Goal: Task Accomplishment & Management: Manage account settings

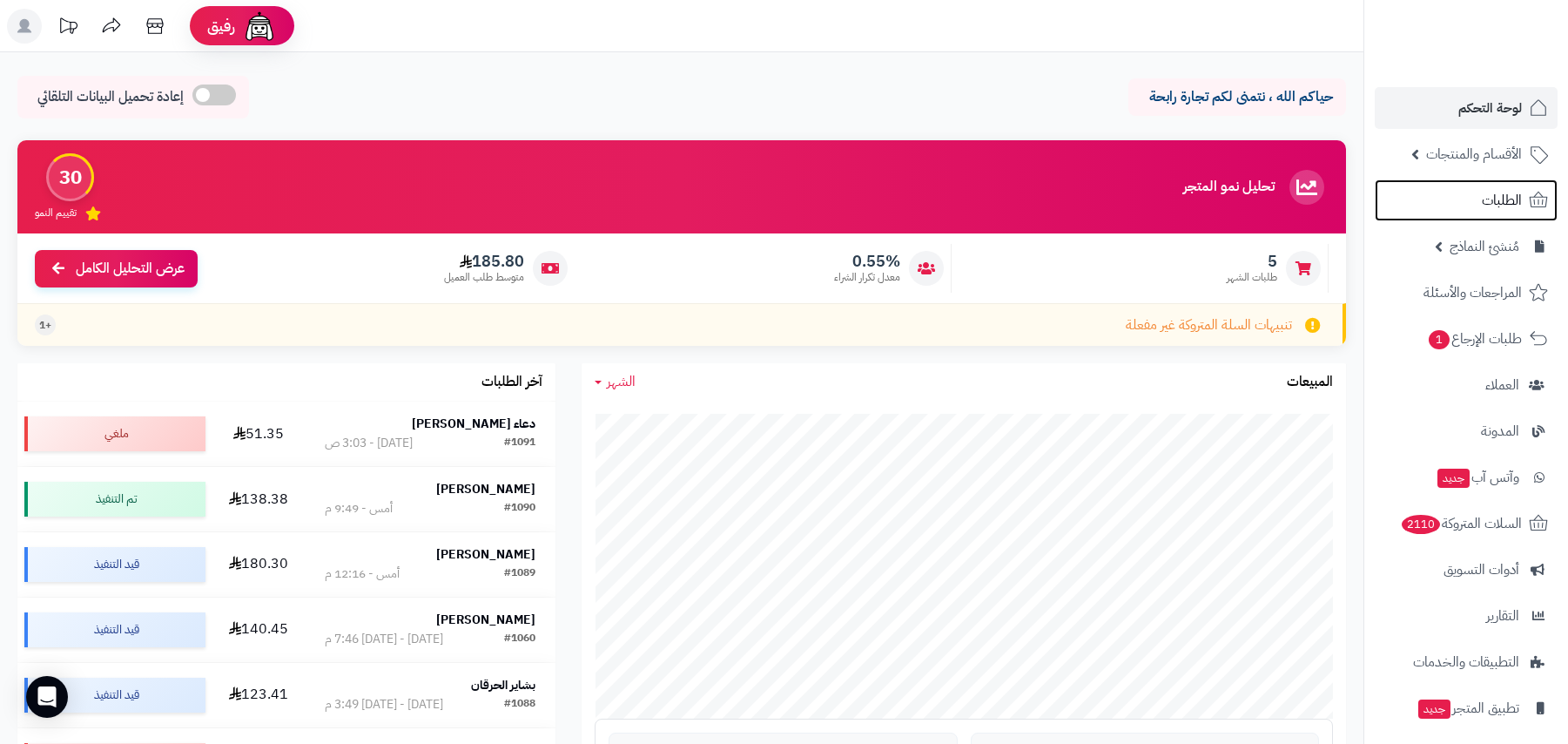
click at [1491, 209] on span "الطلبات" at bounding box center [1502, 199] width 40 height 24
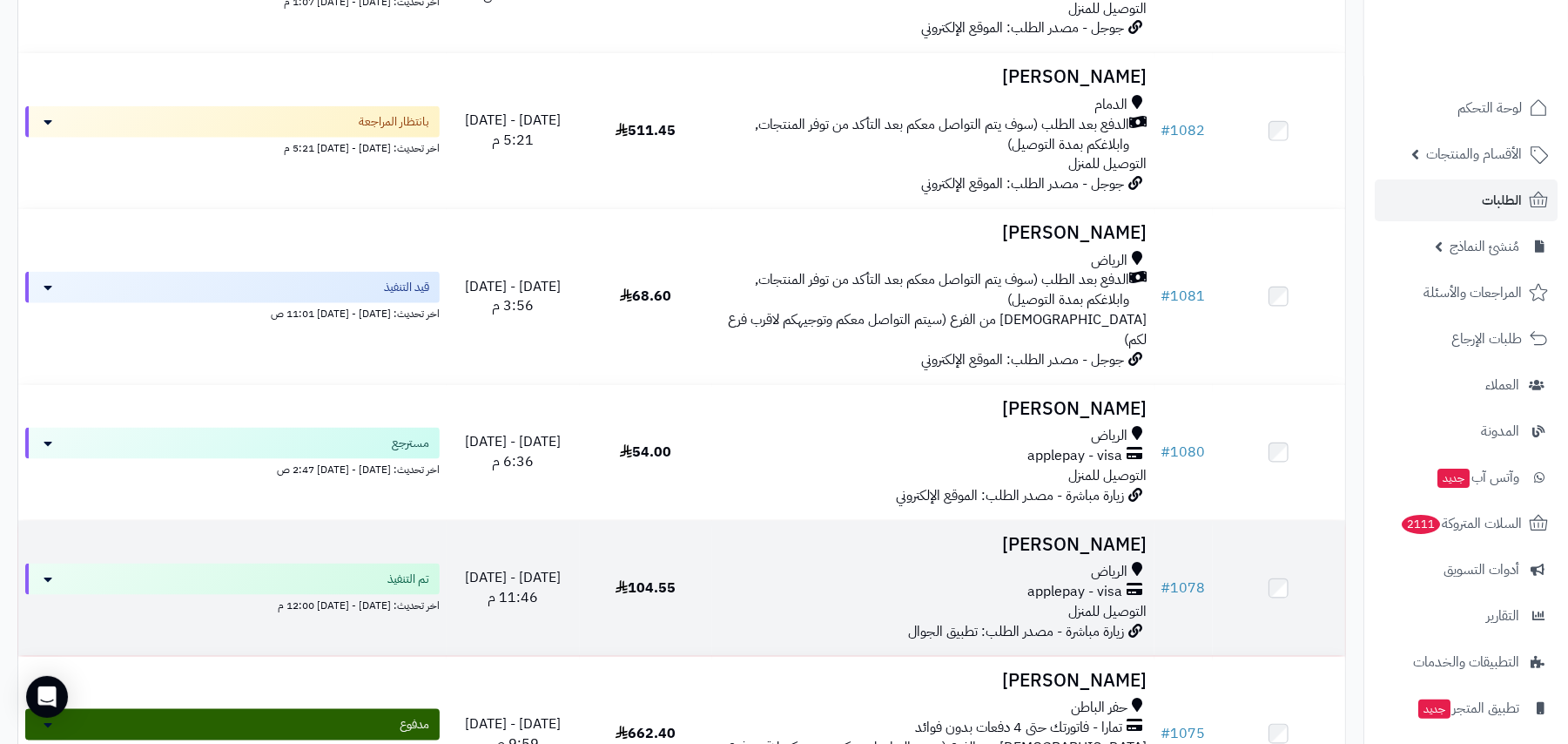
scroll to position [1393, 0]
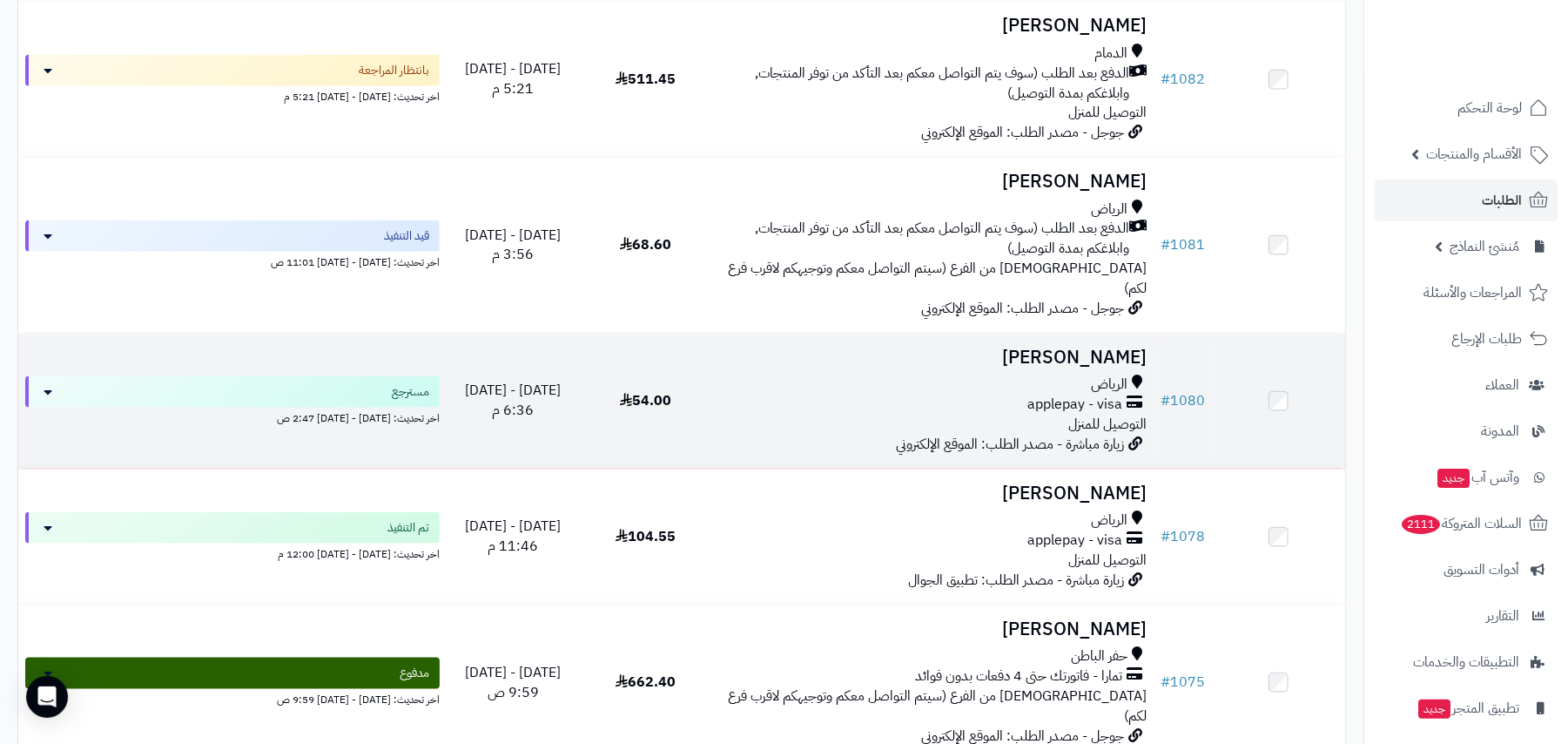
click at [940, 374] on div "الرياض" at bounding box center [932, 384] width 427 height 20
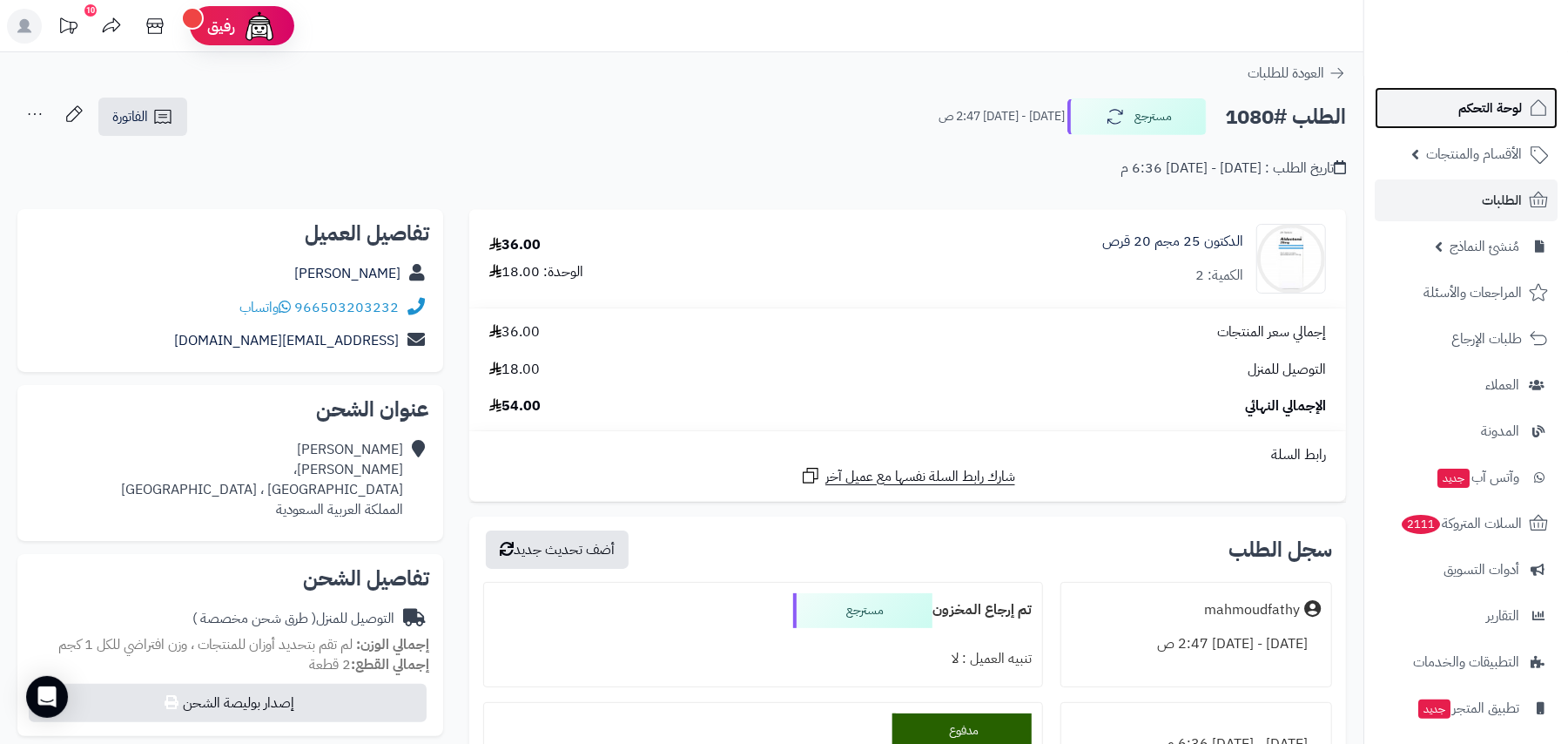
click at [1466, 98] on span "لوحة التحكم" at bounding box center [1490, 107] width 63 height 24
